Goal: Transaction & Acquisition: Book appointment/travel/reservation

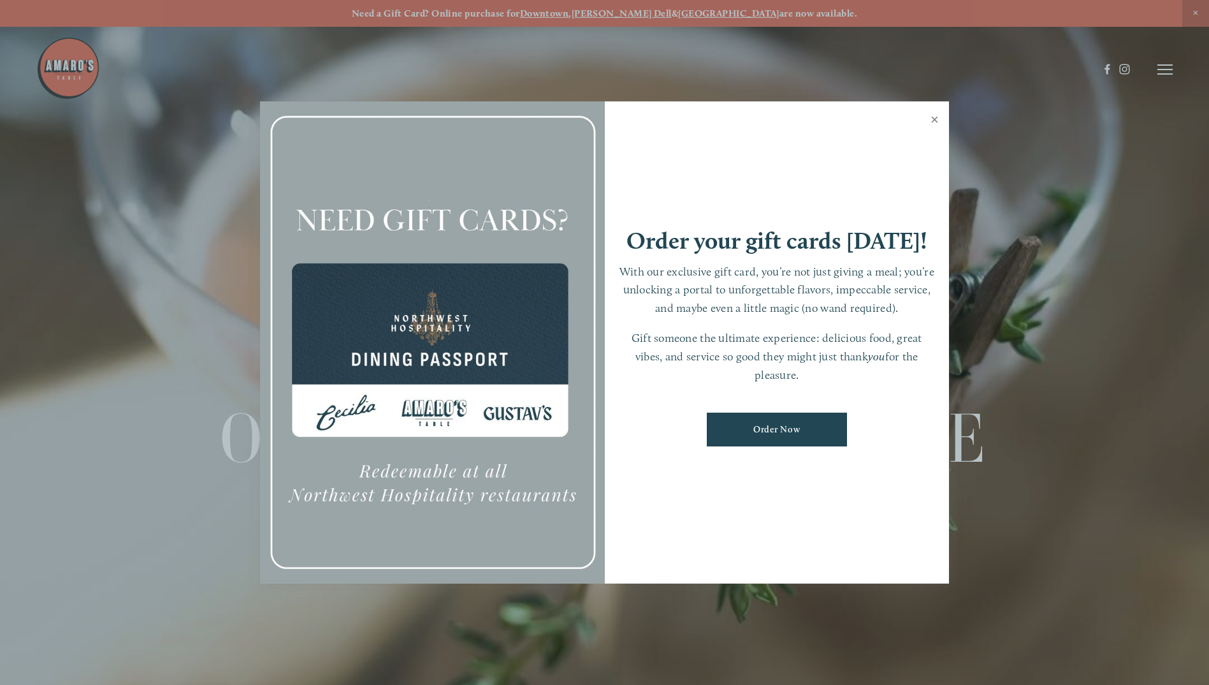
click at [928, 127] on link "Close" at bounding box center [934, 121] width 25 height 36
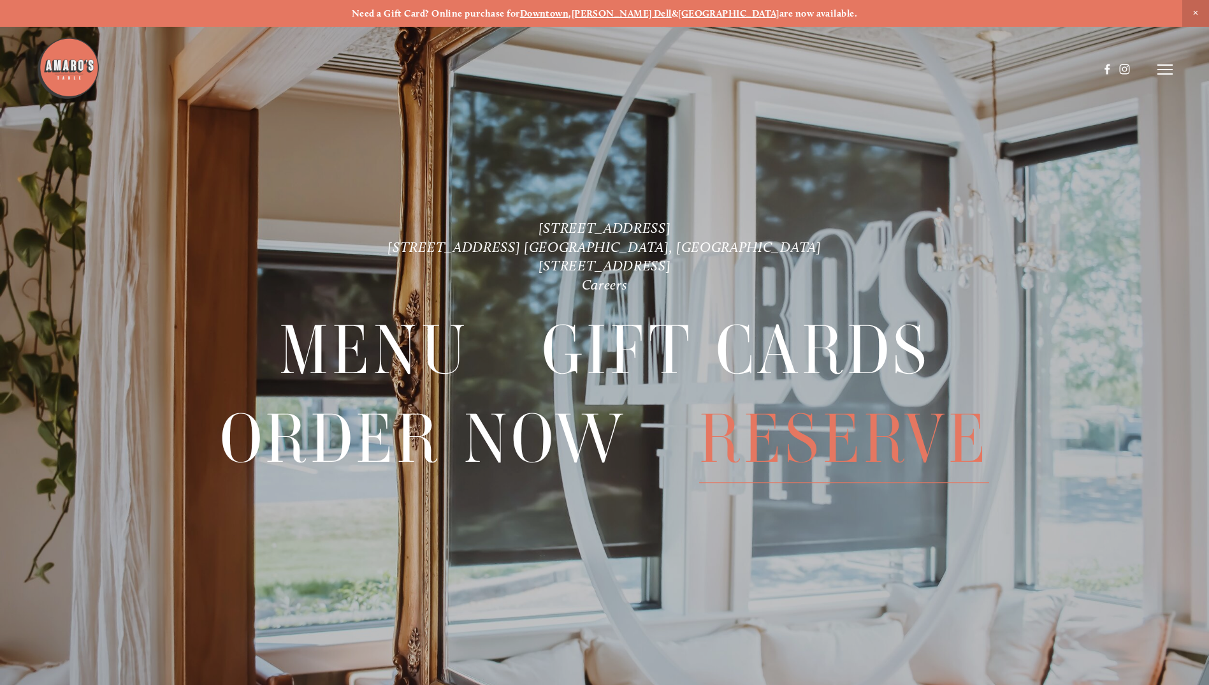
click at [829, 475] on span "Reserve" at bounding box center [844, 438] width 290 height 87
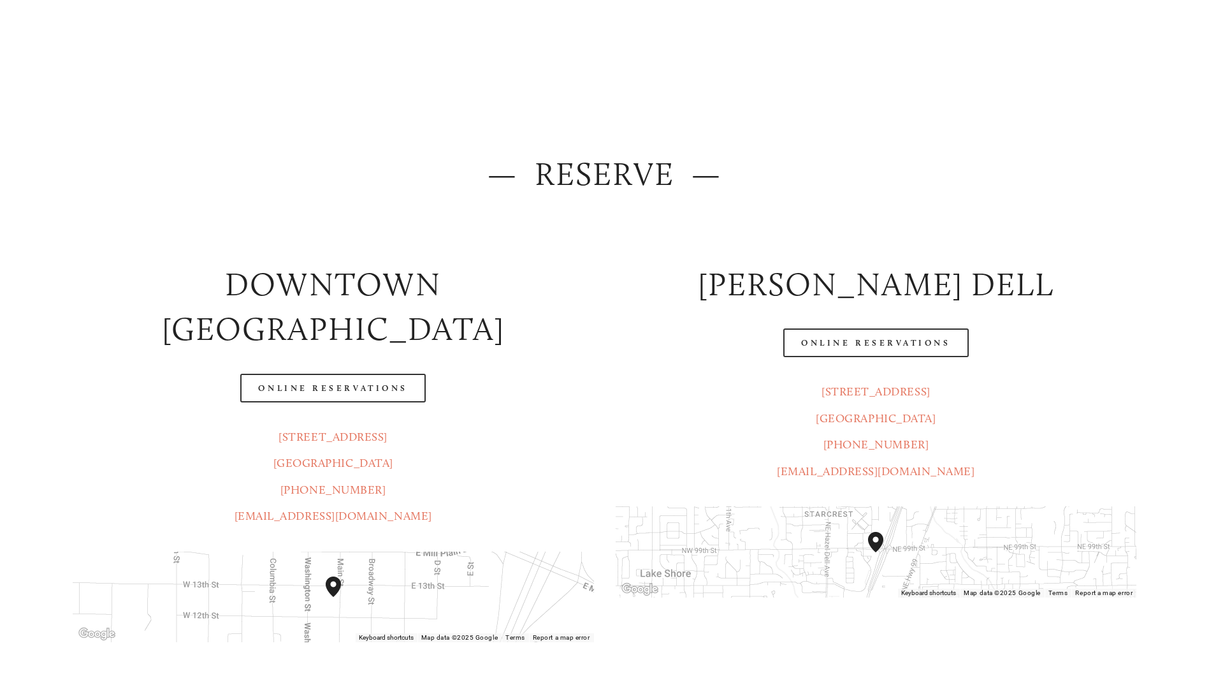
scroll to position [191, 0]
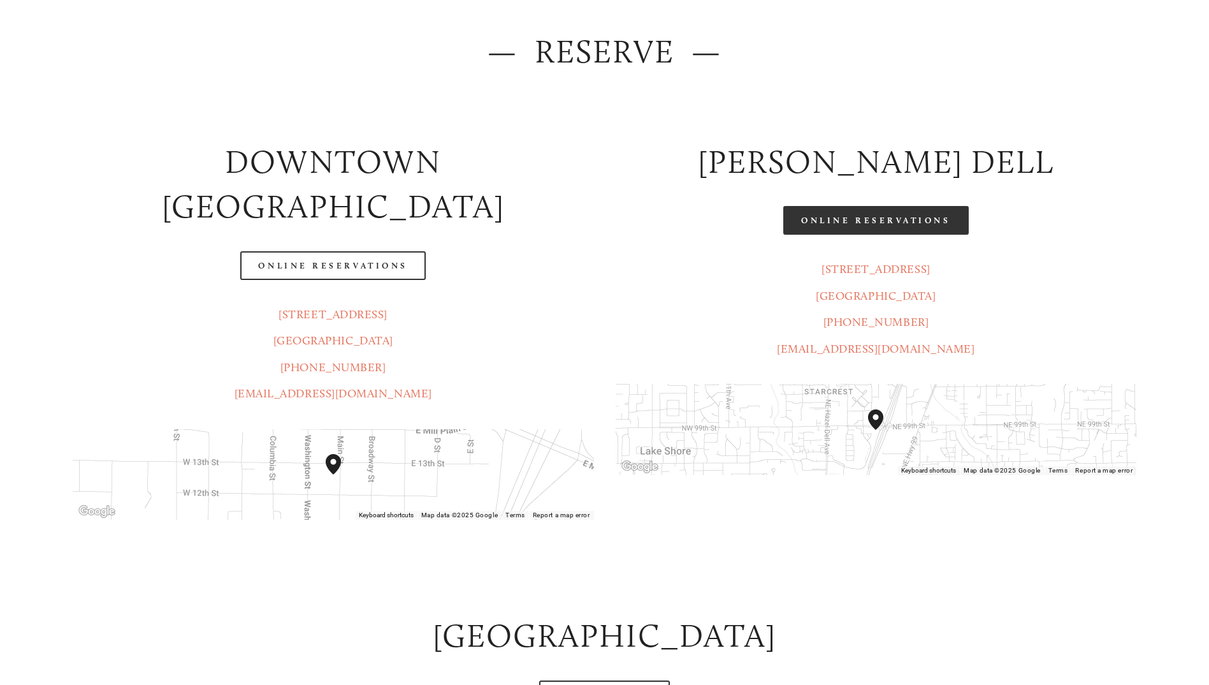
click at [844, 216] on link "Online Reservations" at bounding box center [875, 220] width 185 height 29
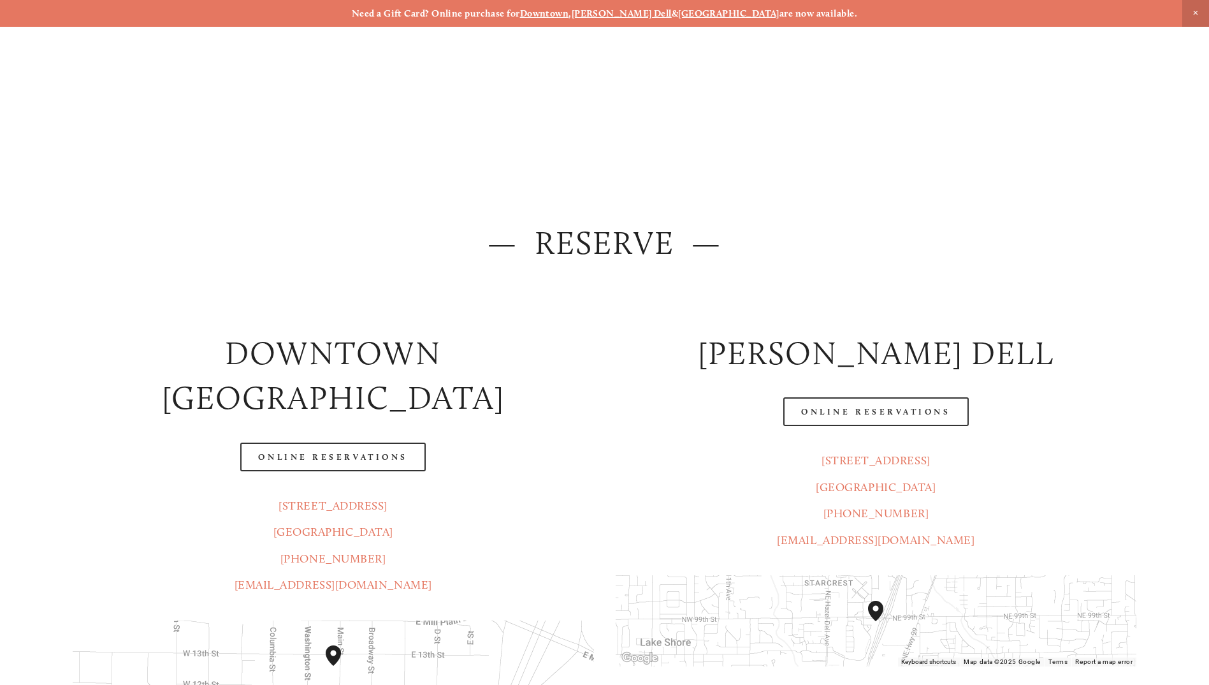
scroll to position [446, 0]
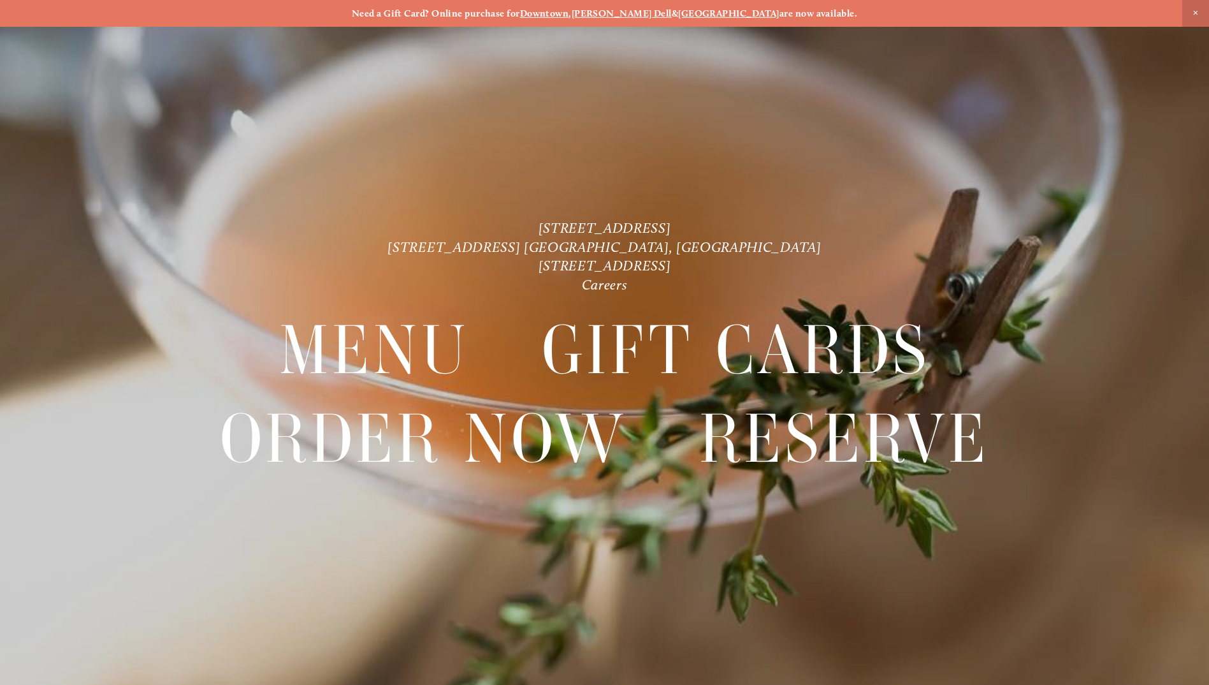
scroll to position [27, 0]
